Goal: Check status: Check status

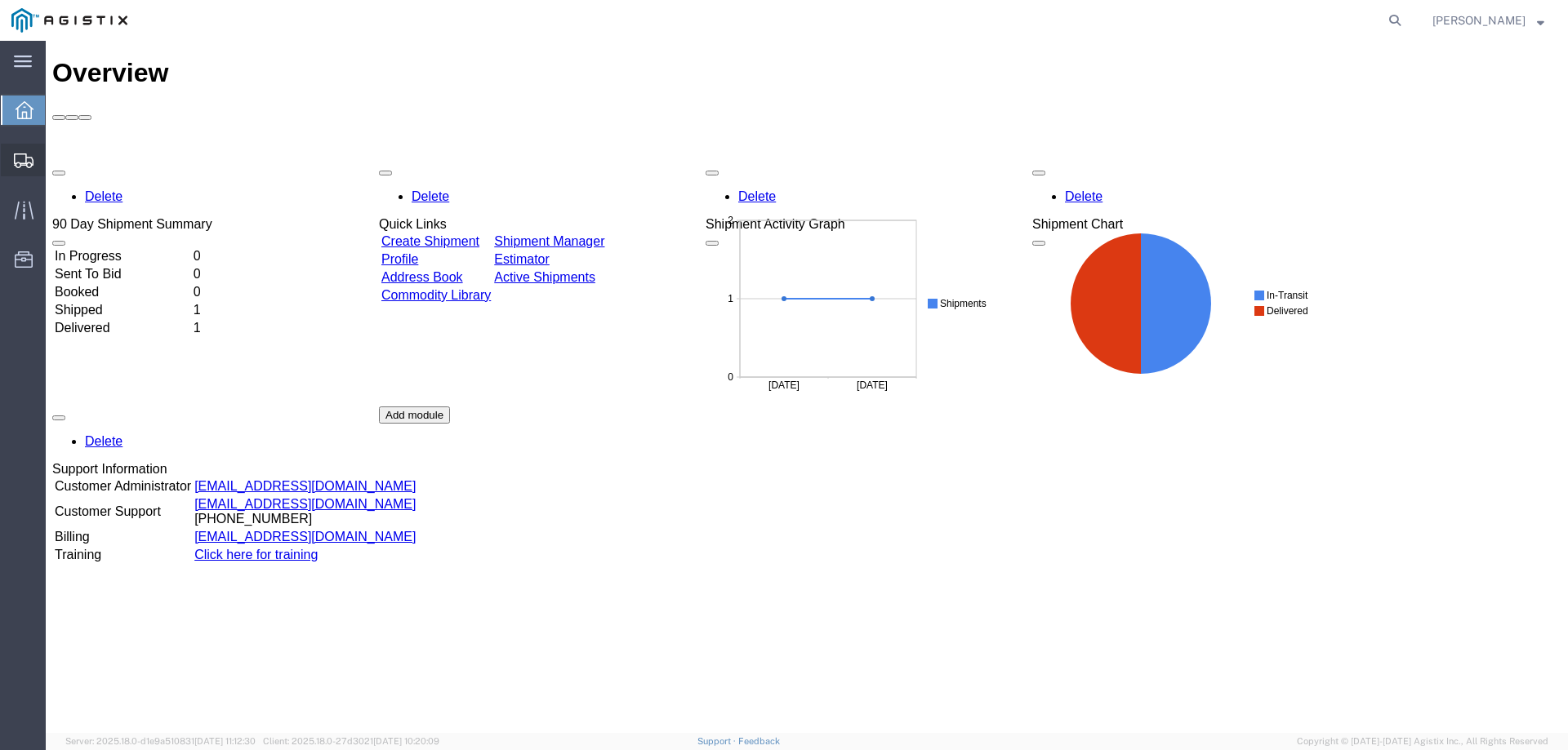
click at [56, 170] on span "Shipments" at bounding box center [50, 160] width 12 height 33
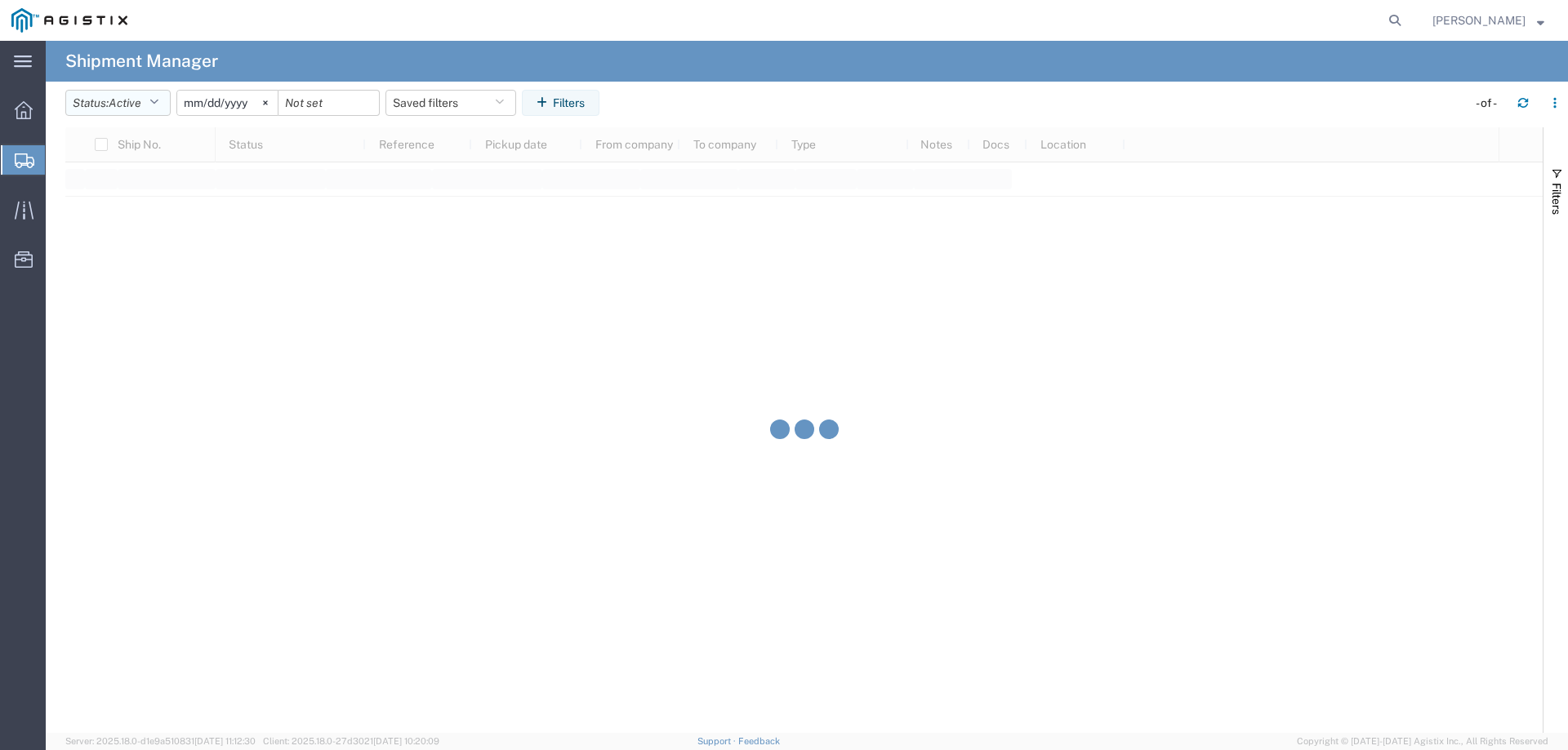
click at [140, 108] on span "Active" at bounding box center [124, 103] width 33 height 13
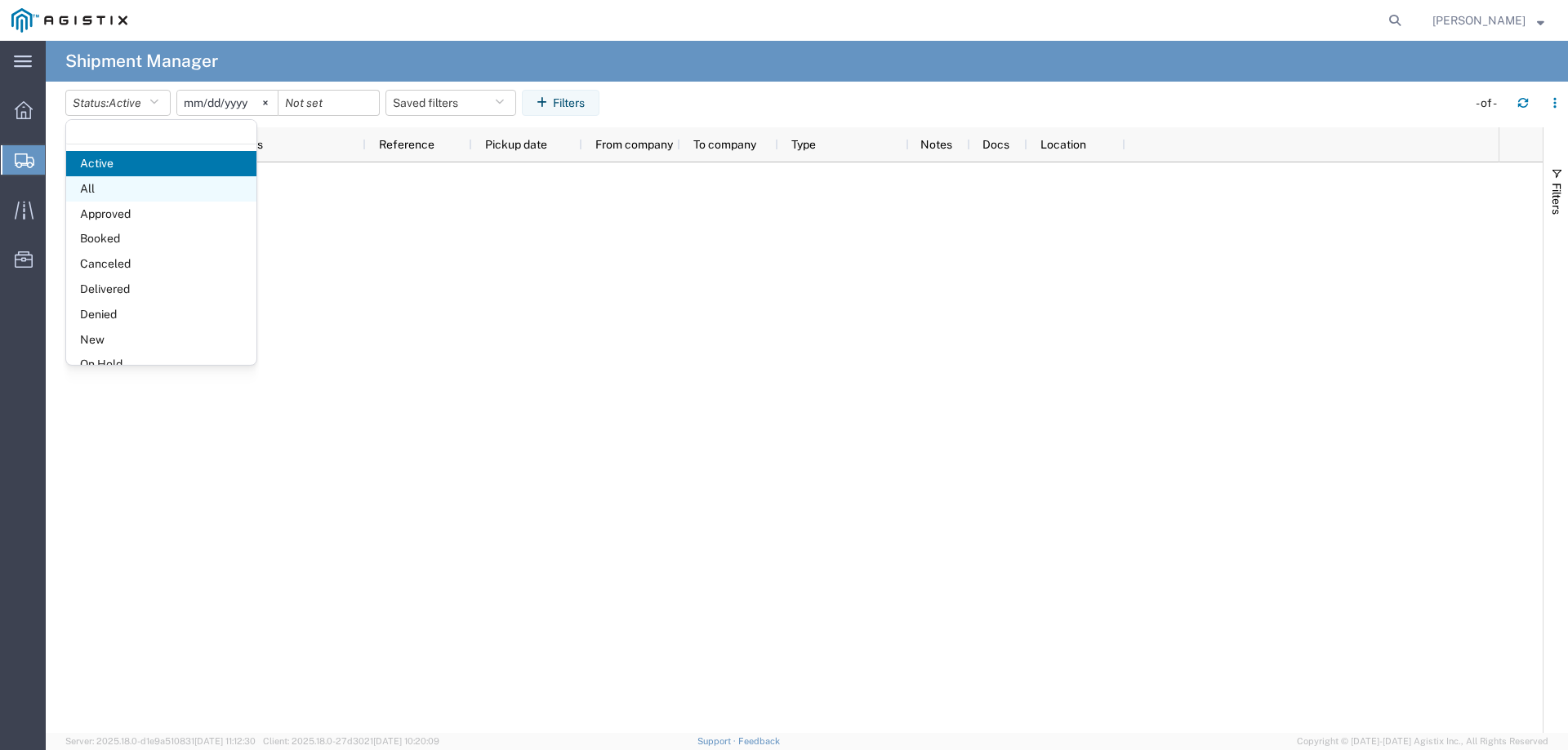
click at [87, 185] on span "All" at bounding box center [162, 189] width 190 height 25
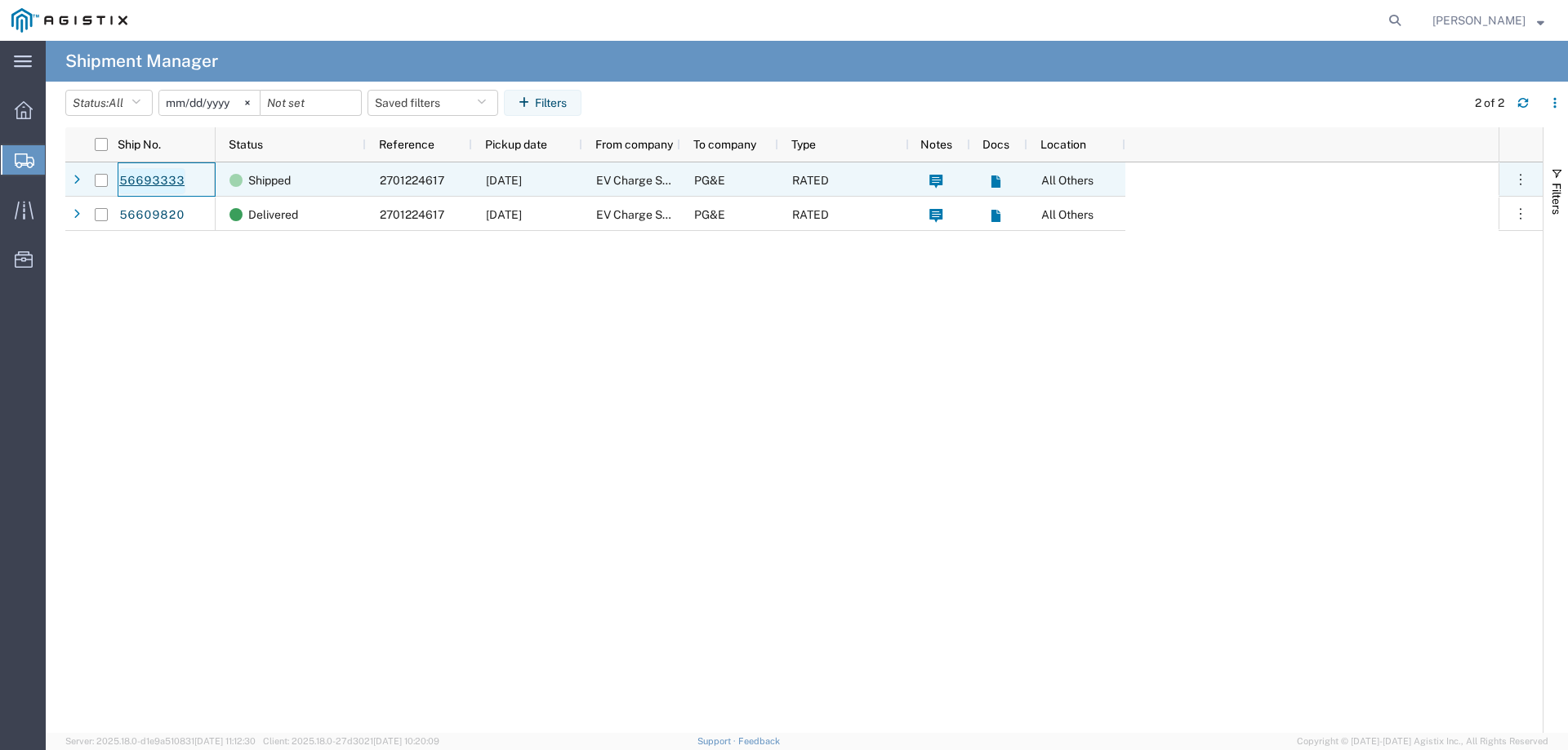
click at [134, 178] on link "56693333" at bounding box center [152, 181] width 67 height 26
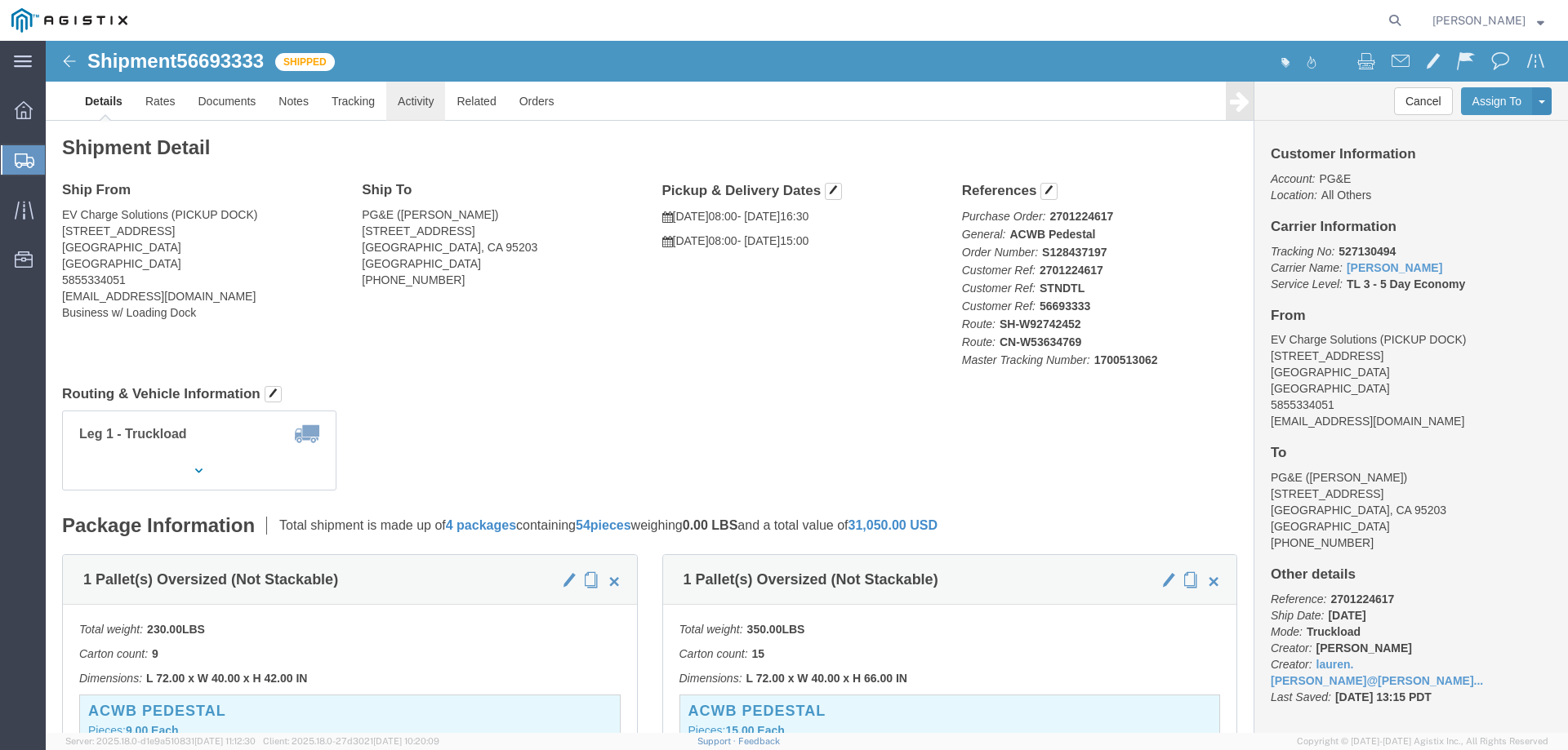
click link "Activity"
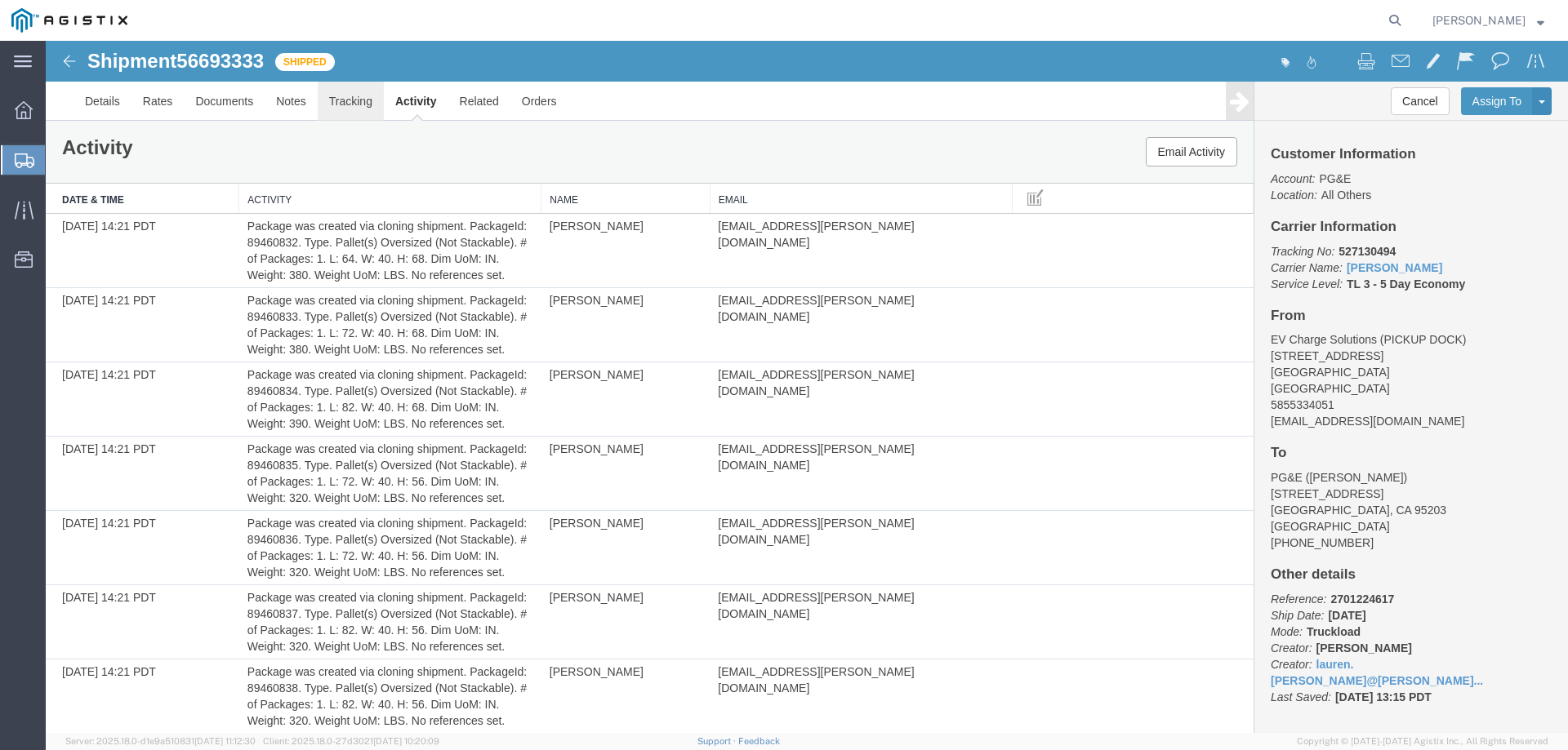
click at [344, 103] on link "Tracking" at bounding box center [351, 101] width 66 height 40
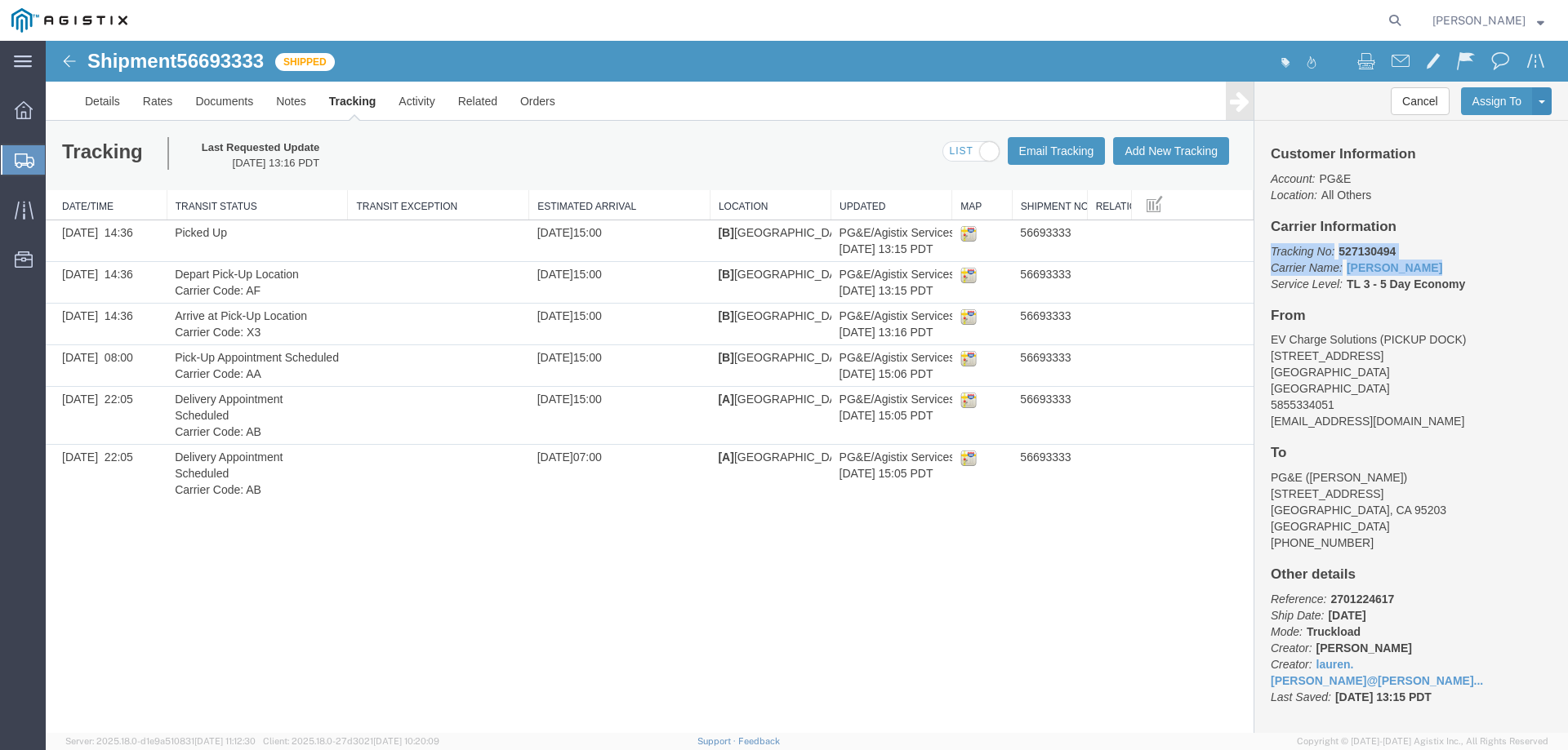
drag, startPoint x: 1444, startPoint y: 268, endPoint x: 1263, endPoint y: 255, distance: 181.5
click at [1263, 255] on div "Customer Information Account: PG&E Location: All Others Carrier Information Tra…" at bounding box center [1411, 427] width 314 height 612
drag, startPoint x: 19, startPoint y: 107, endPoint x: 52, endPoint y: 97, distance: 34.5
click at [19, 107] on icon at bounding box center [23, 109] width 18 height 18
